Goal: Check status: Check status

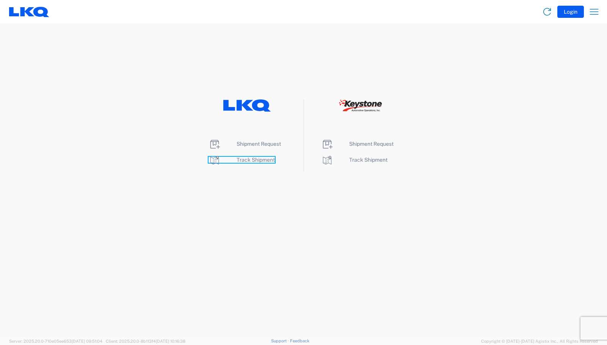
click at [249, 161] on span "Track Shipment" at bounding box center [256, 160] width 38 height 6
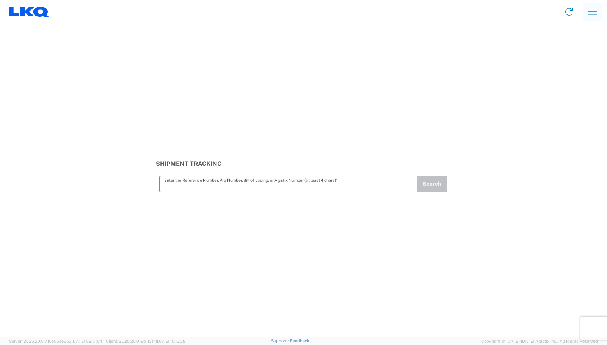
click at [591, 8] on icon "button" at bounding box center [592, 12] width 12 height 12
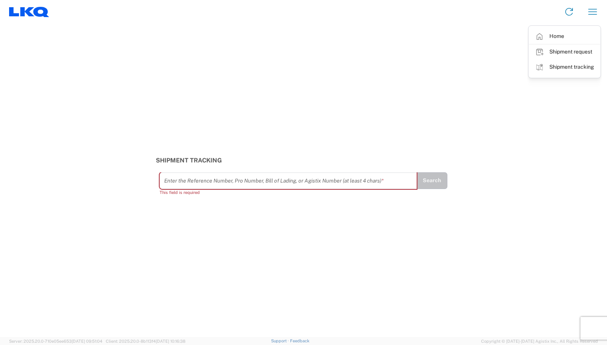
click at [422, 90] on div "Shipment Tracking Enter the Reference Number, Pro Number, Bill of Lading, or Ag…" at bounding box center [303, 179] width 607 height 313
click at [193, 179] on input "text" at bounding box center [288, 180] width 249 height 13
click at [207, 178] on input "text" at bounding box center [288, 180] width 249 height 13
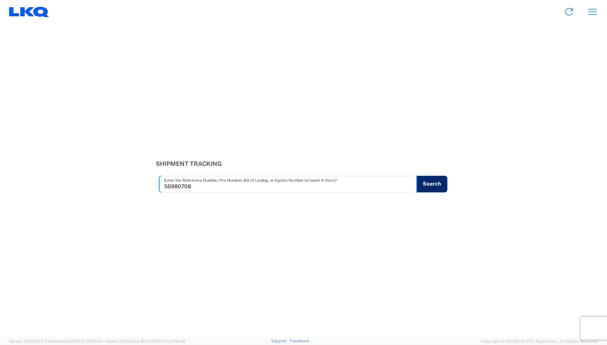
type input "56980708"
click at [431, 182] on button "Search" at bounding box center [431, 183] width 31 height 17
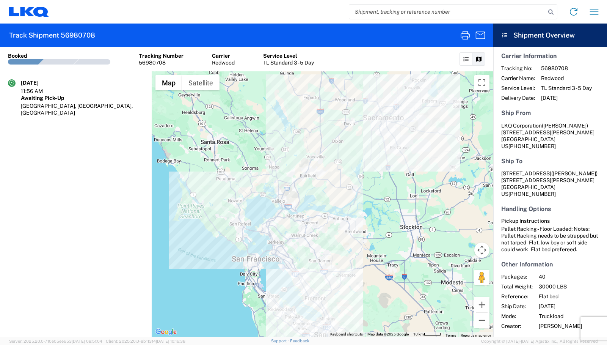
scroll to position [40, 0]
